Goal: Information Seeking & Learning: Learn about a topic

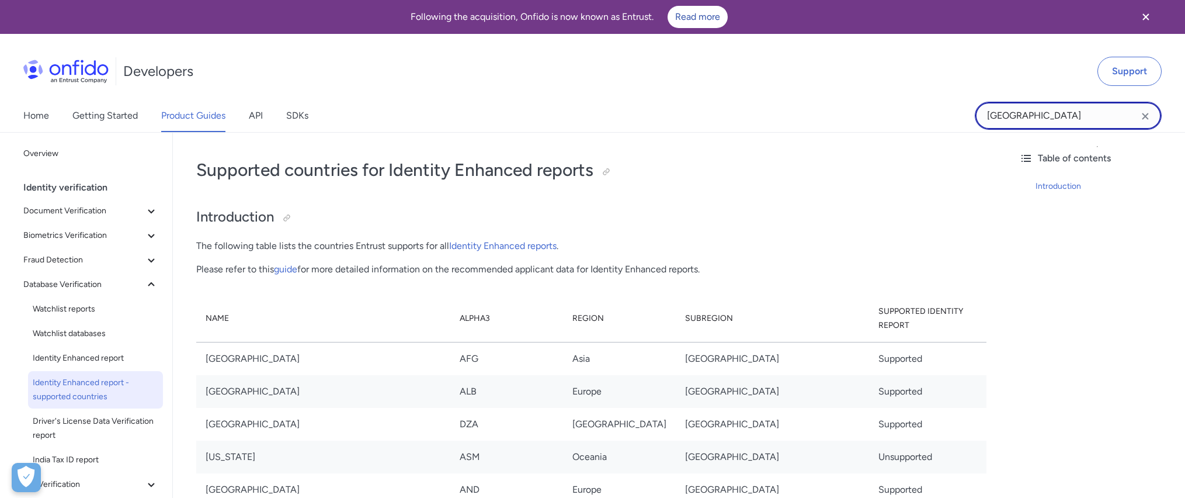
drag, startPoint x: 1068, startPoint y: 116, endPoint x: 667, endPoint y: 71, distance: 403.7
click at [693, 79] on div "Developers Support Home Getting Started Product Guides API SDKs kosovo" at bounding box center [592, 87] width 1185 height 89
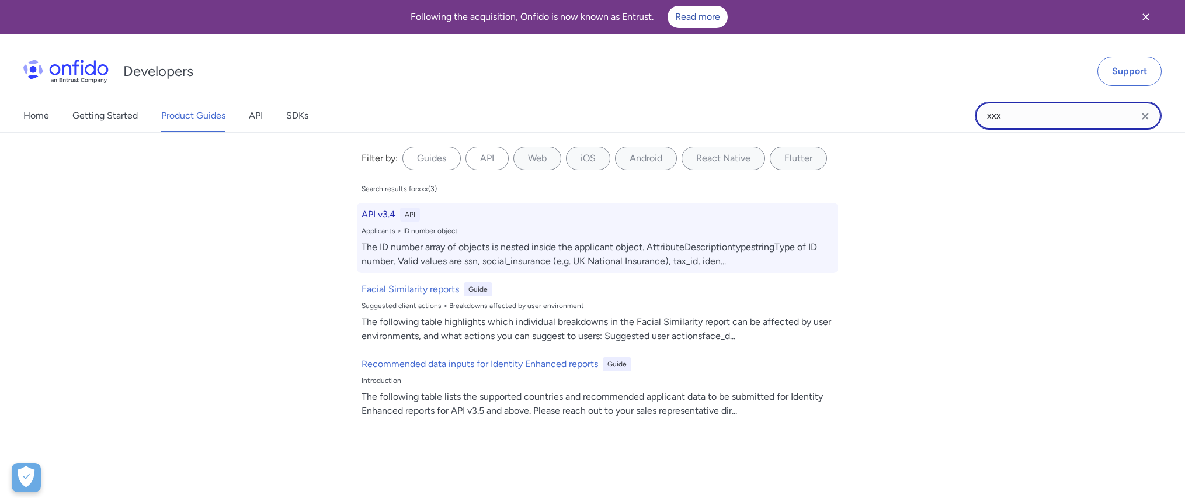
type input "xxx"
click at [388, 215] on h6 "API v3.4" at bounding box center [378, 214] width 34 height 14
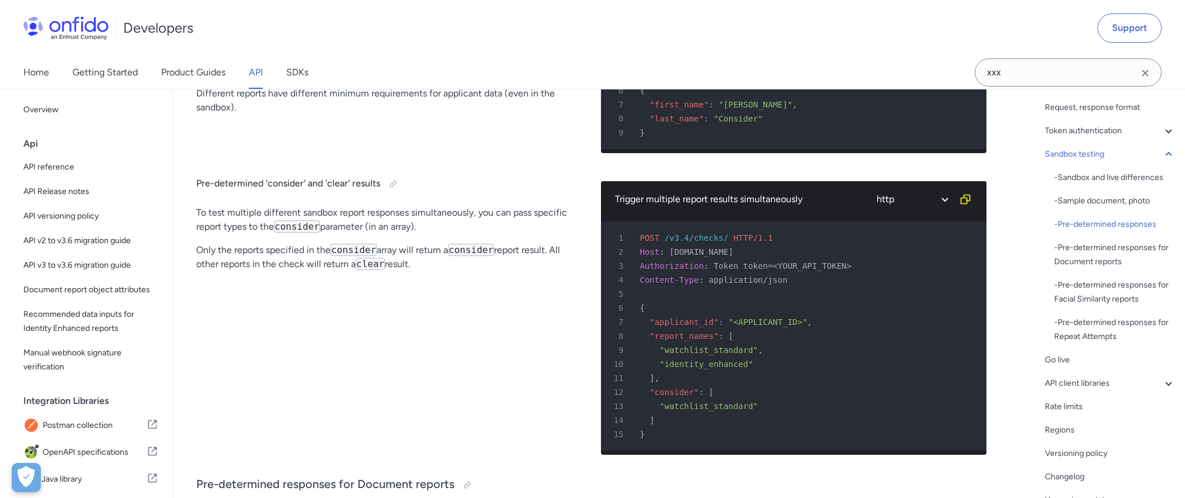
scroll to position [2213, 0]
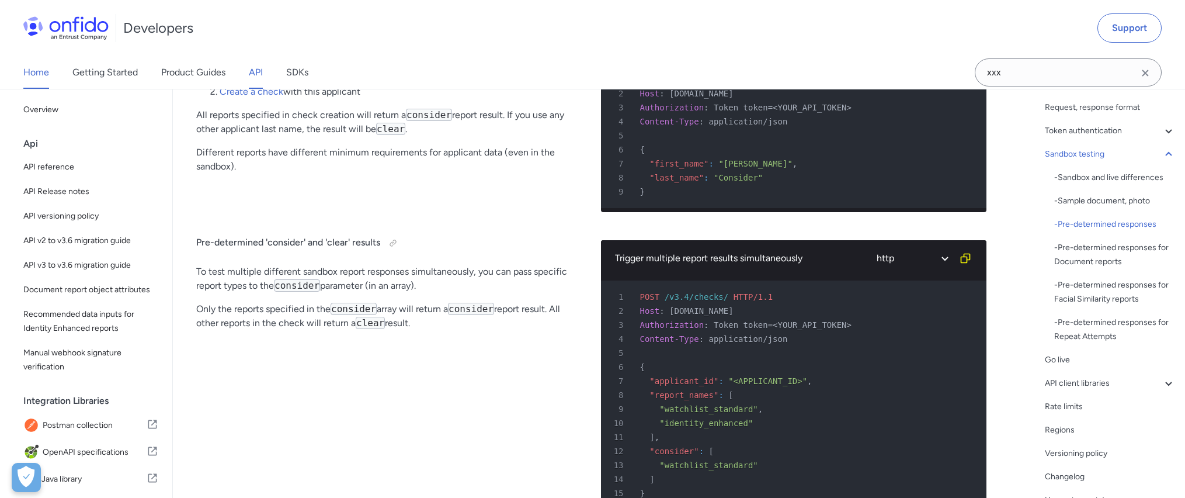
click at [36, 77] on link "Home" at bounding box center [36, 72] width 26 height 33
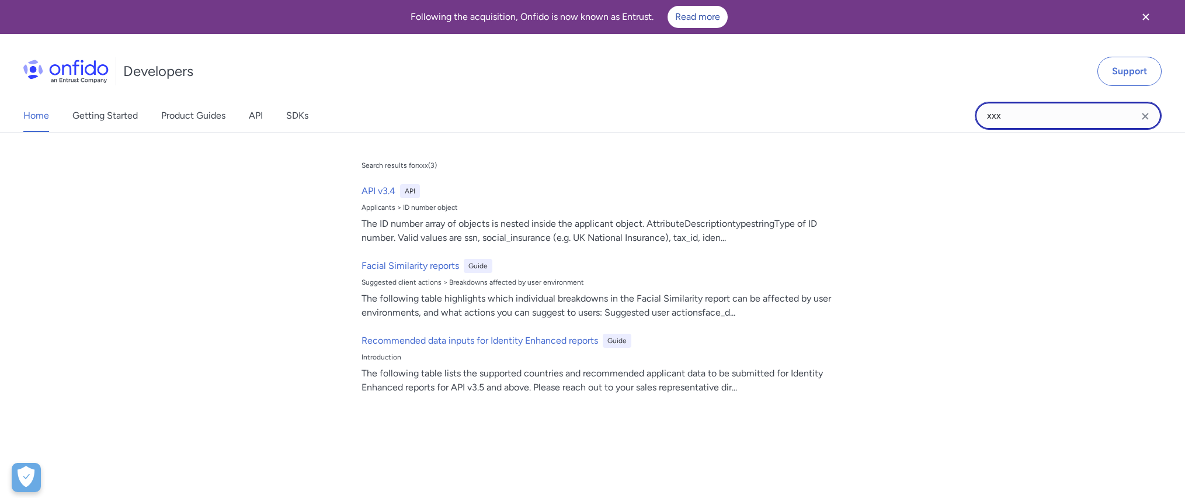
click at [1056, 113] on input "xxx" at bounding box center [1068, 116] width 187 height 28
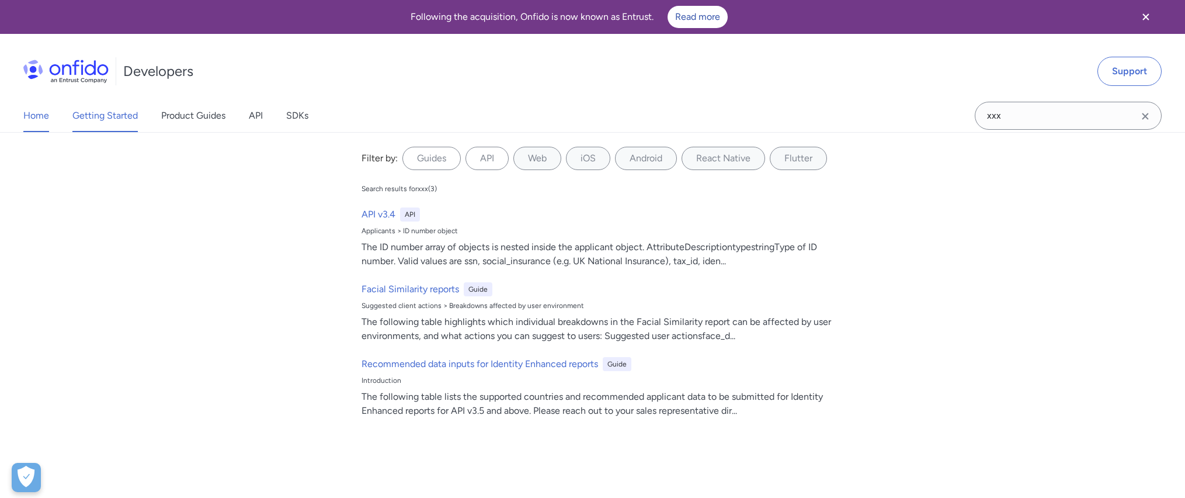
click at [85, 116] on link "Getting Started" at bounding box center [104, 115] width 65 height 33
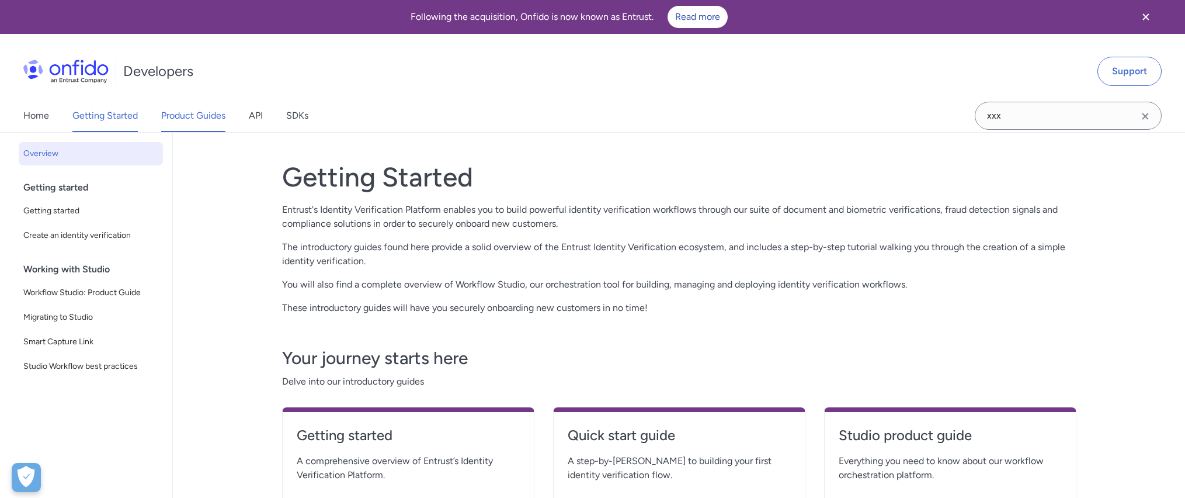
click at [176, 123] on link "Product Guides" at bounding box center [193, 115] width 64 height 33
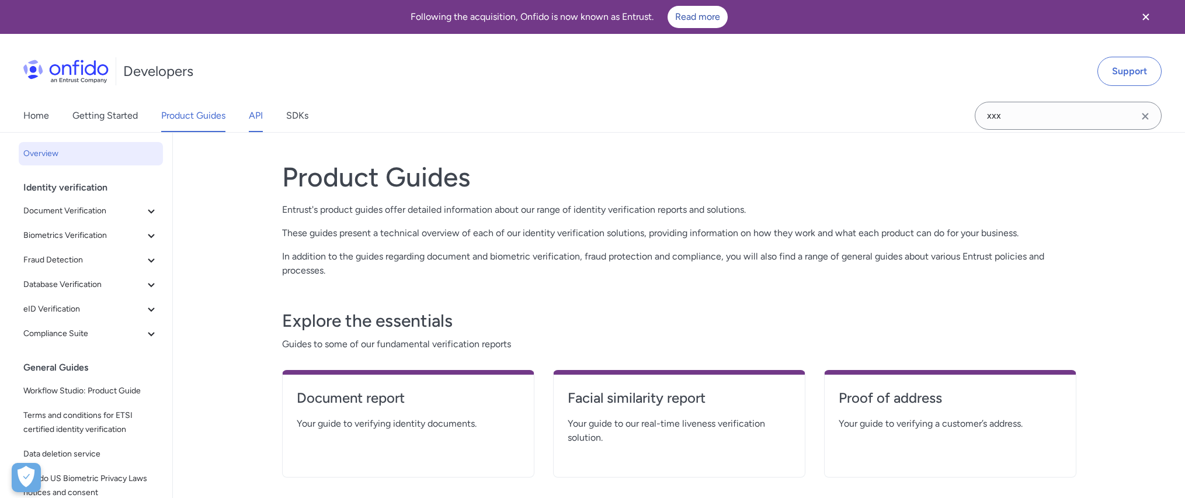
click at [256, 114] on link "API" at bounding box center [256, 115] width 14 height 33
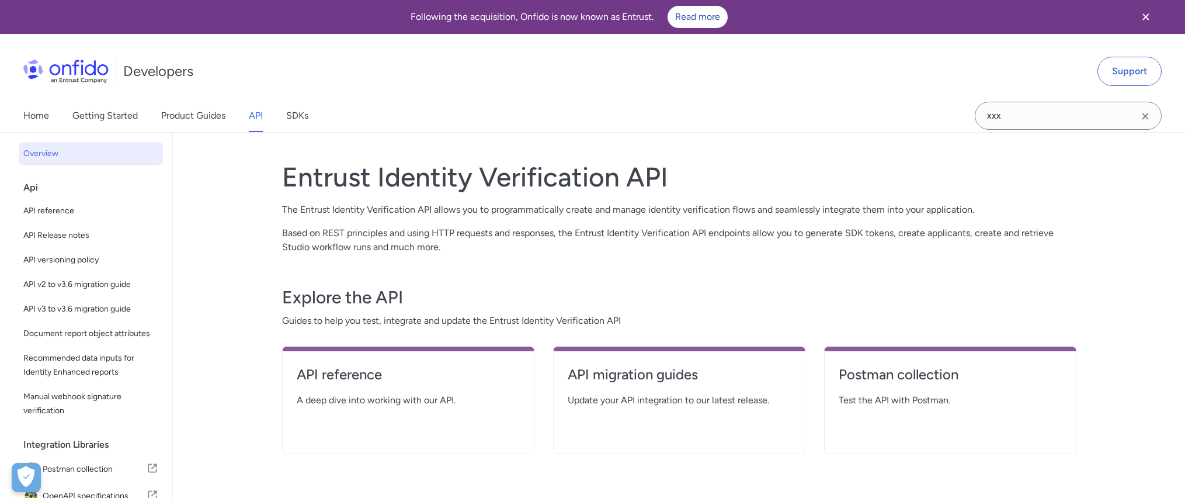
click at [256, 114] on link "API" at bounding box center [256, 115] width 14 height 33
click at [1136, 124] on input "xxx" at bounding box center [1068, 116] width 187 height 28
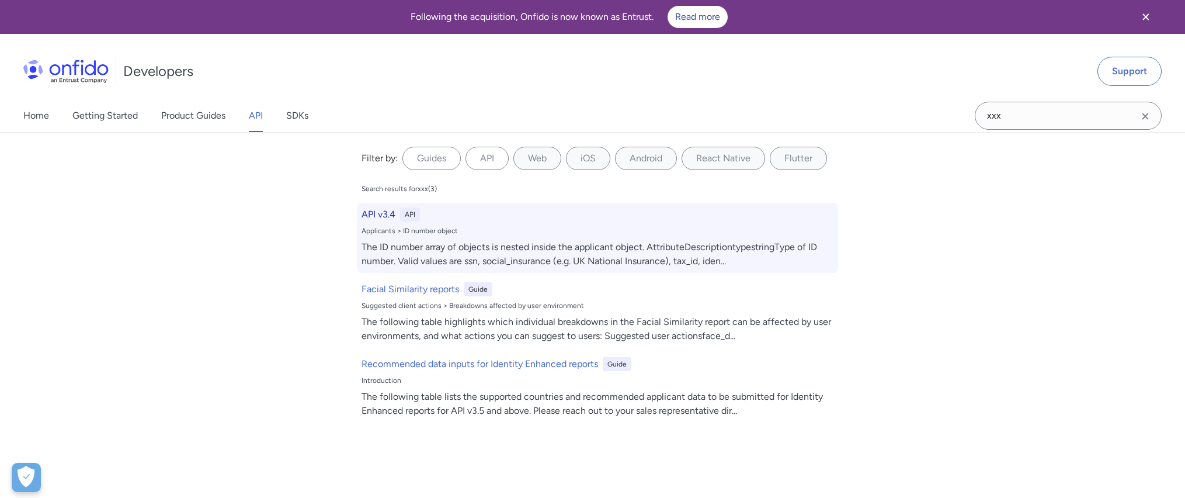
click at [464, 243] on div "The ID number array of objects is nested inside the applicant object. Attribute…" at bounding box center [597, 254] width 472 height 28
